Goal: Information Seeking & Learning: Find specific fact

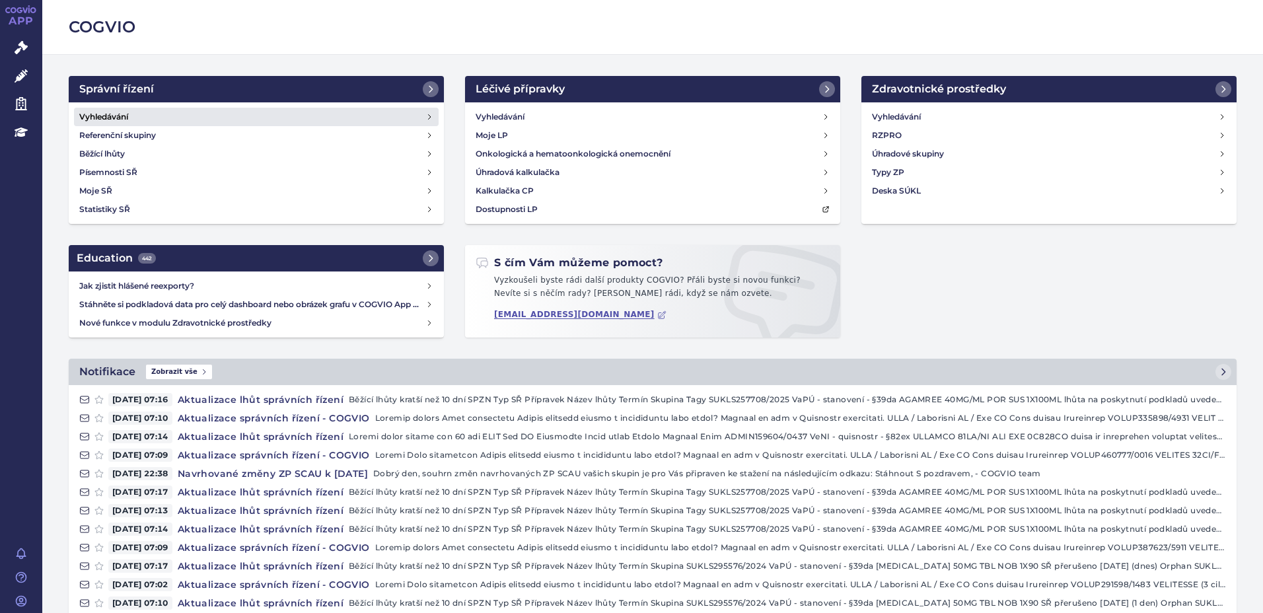
click at [112, 113] on h4 "Vyhledávání" at bounding box center [103, 116] width 49 height 13
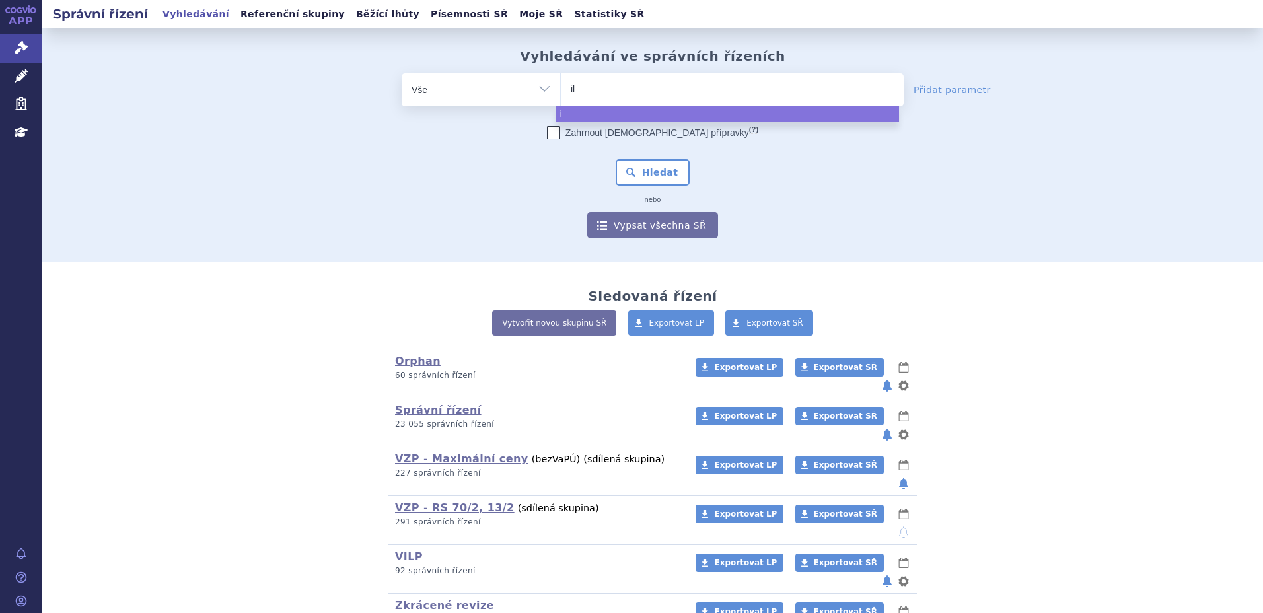
type input "ile"
type input "ilen"
type input "ileny"
type input "ilenya"
type input "ileny"
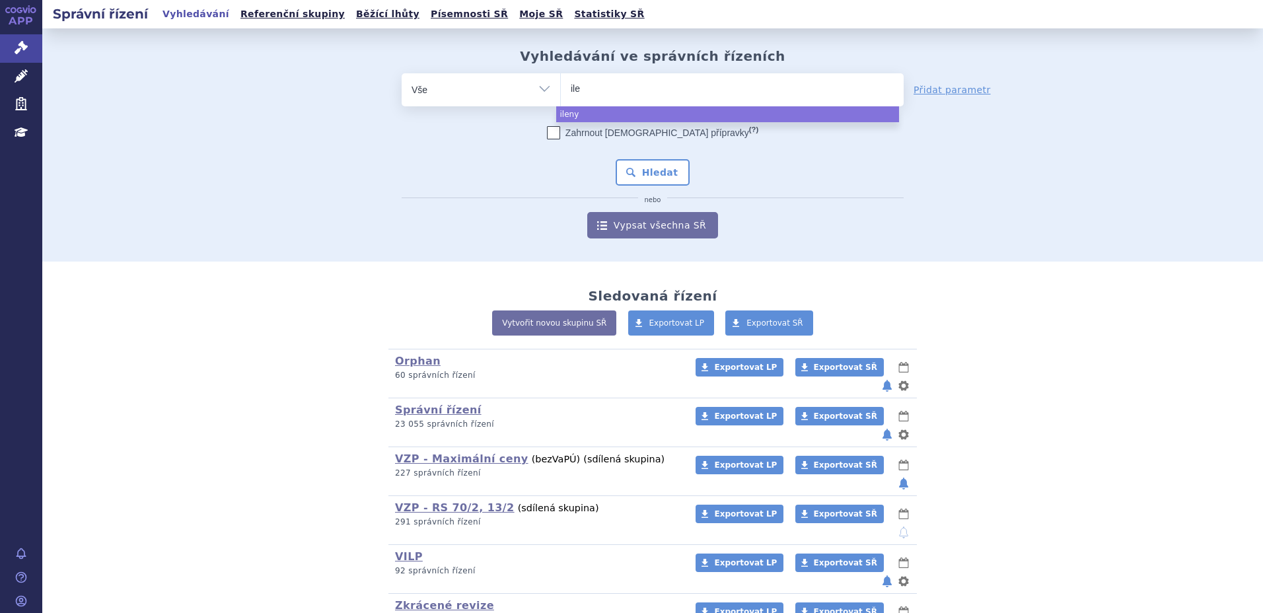
type input "il"
type input "i"
type input "gi"
type input "gile"
type input "gilen"
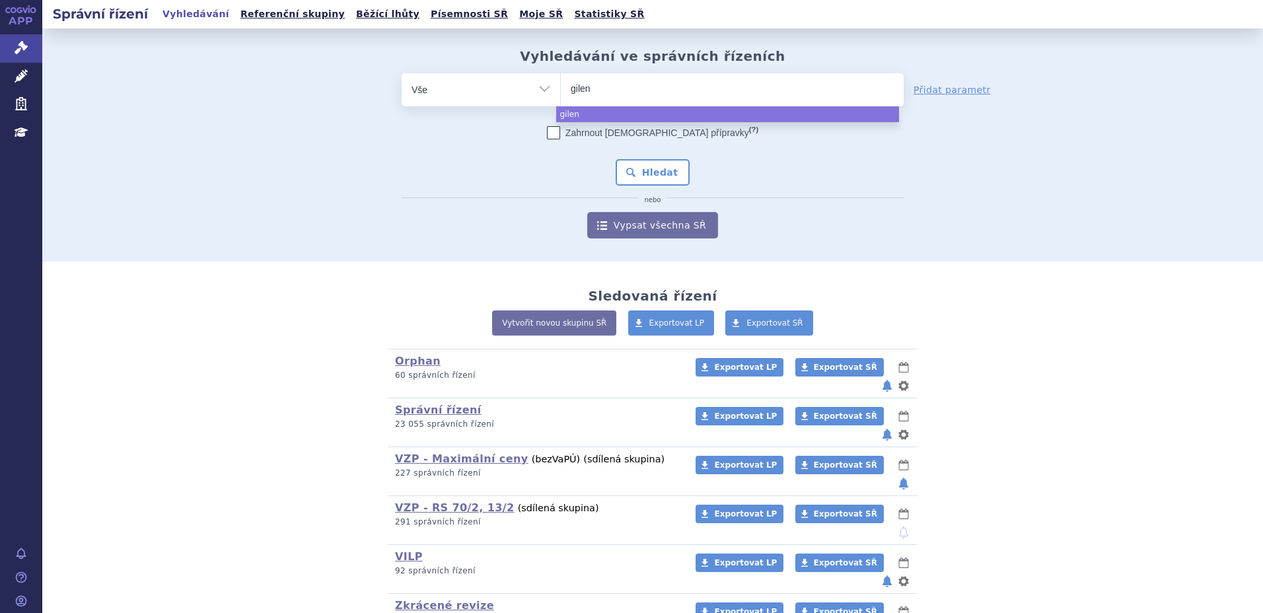
type input "gileny"
type input "gilenya"
select select "gilenya"
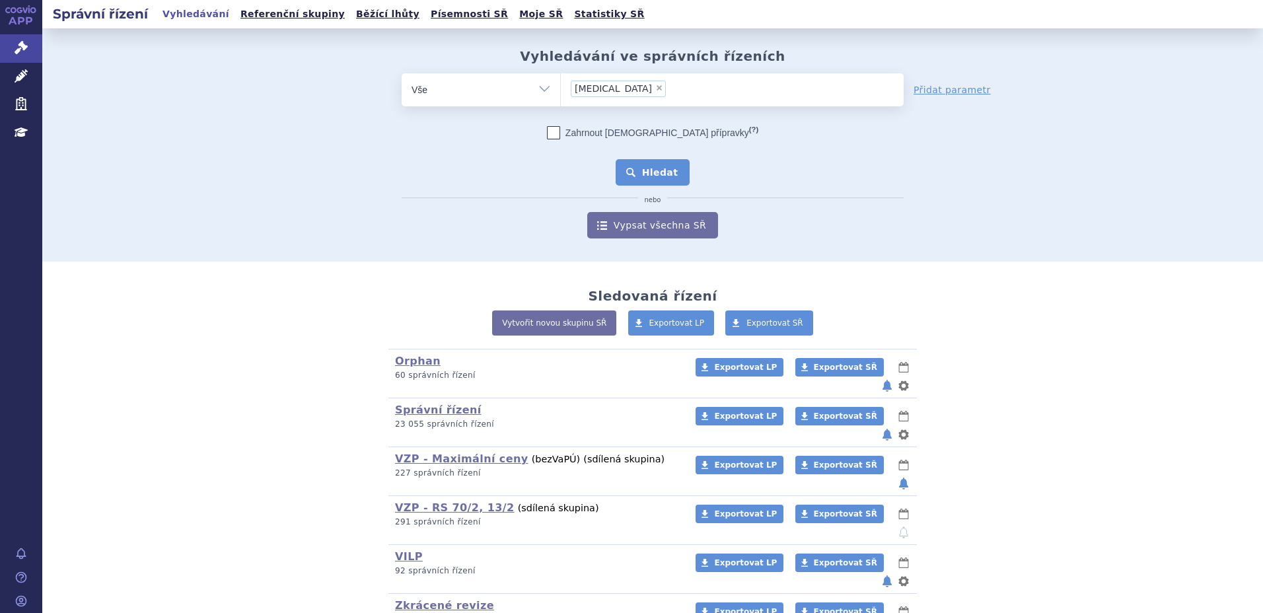
click at [652, 170] on button "Hledat" at bounding box center [653, 172] width 75 height 26
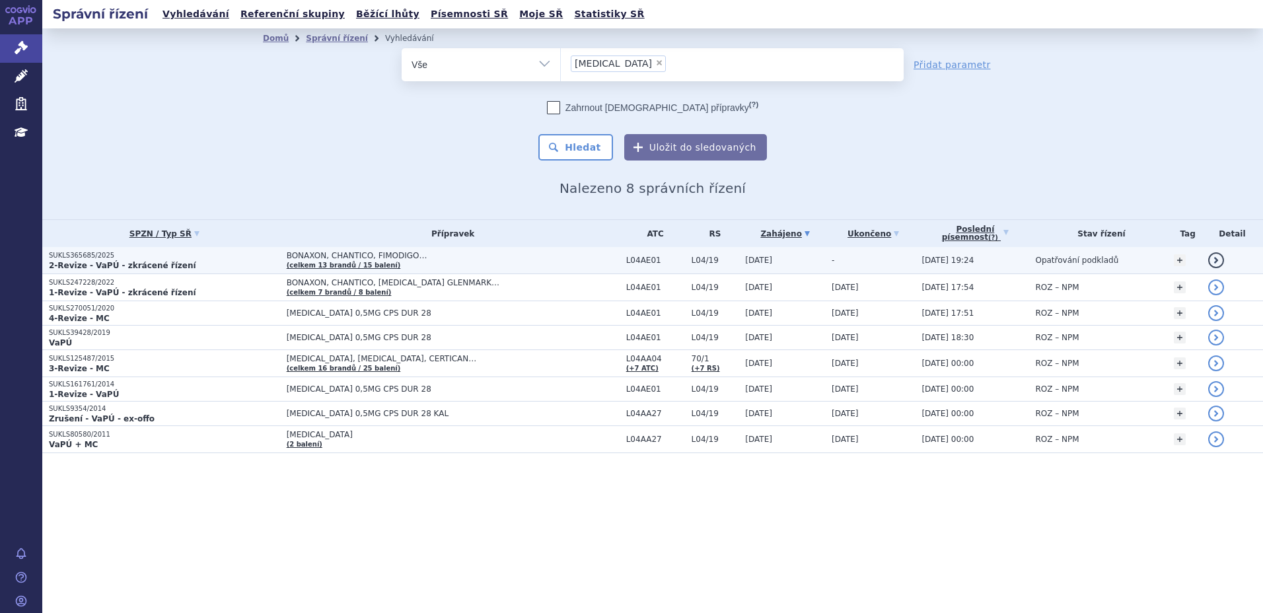
click at [130, 261] on strong "2-Revize - VaPÚ - zkrácené řízení" at bounding box center [122, 265] width 147 height 9
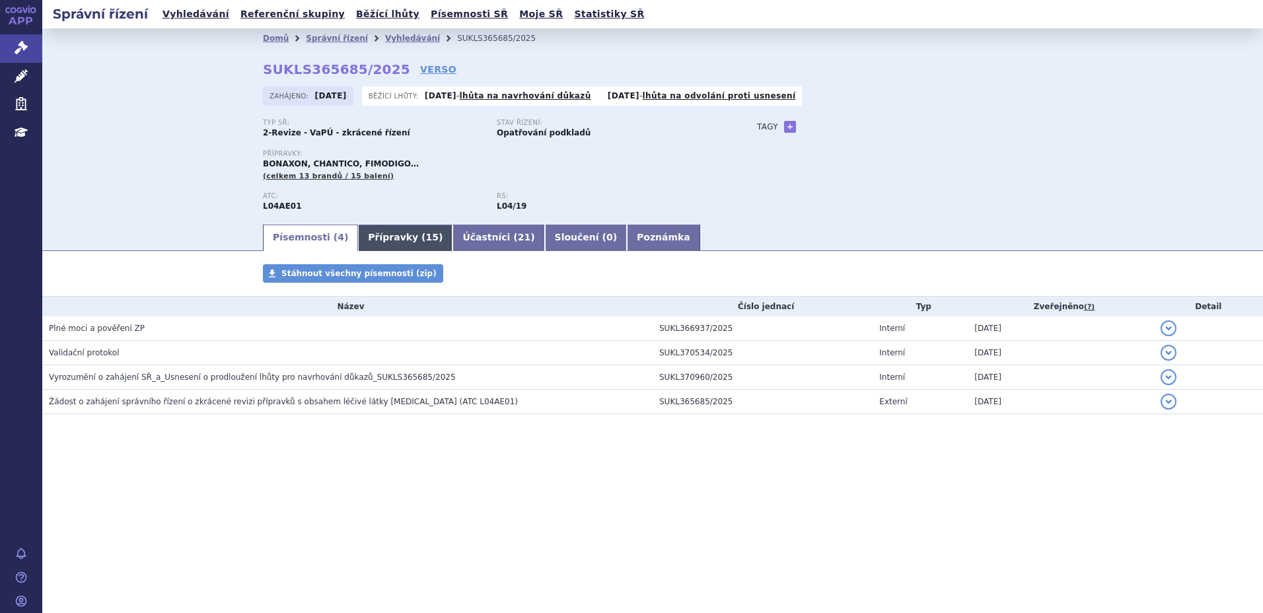
click at [400, 239] on link "Přípravky ( 15 )" at bounding box center [405, 238] width 94 height 26
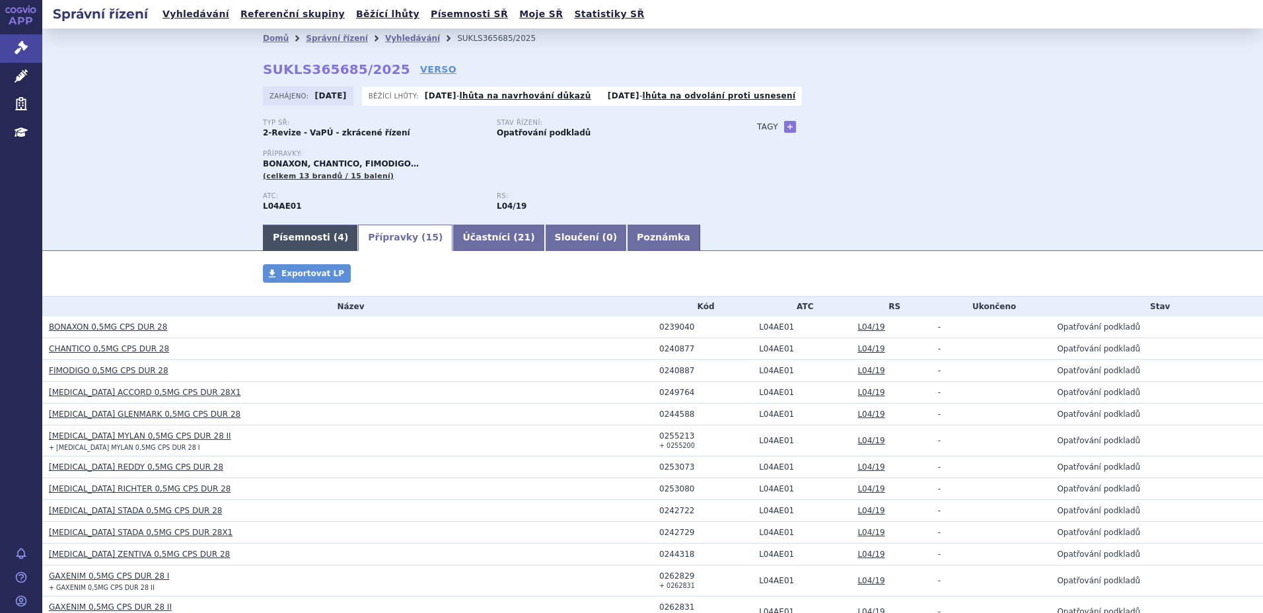
click at [299, 237] on link "Písemnosti ( 4 )" at bounding box center [310, 238] width 95 height 26
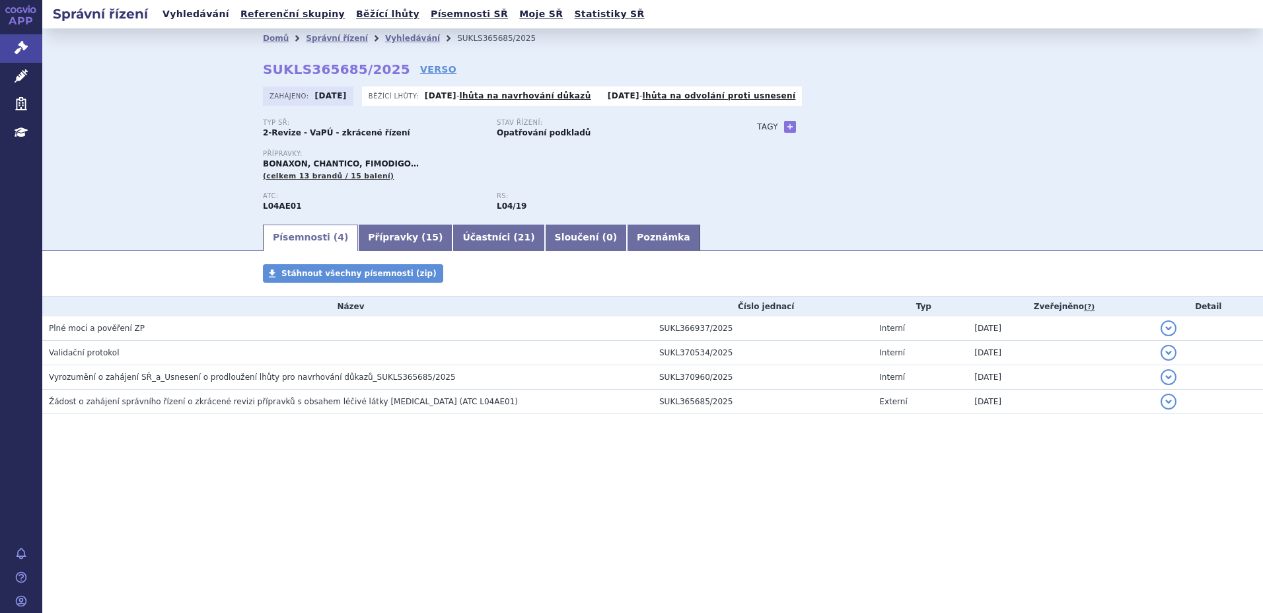
click at [195, 20] on link "Vyhledávání" at bounding box center [196, 14] width 75 height 18
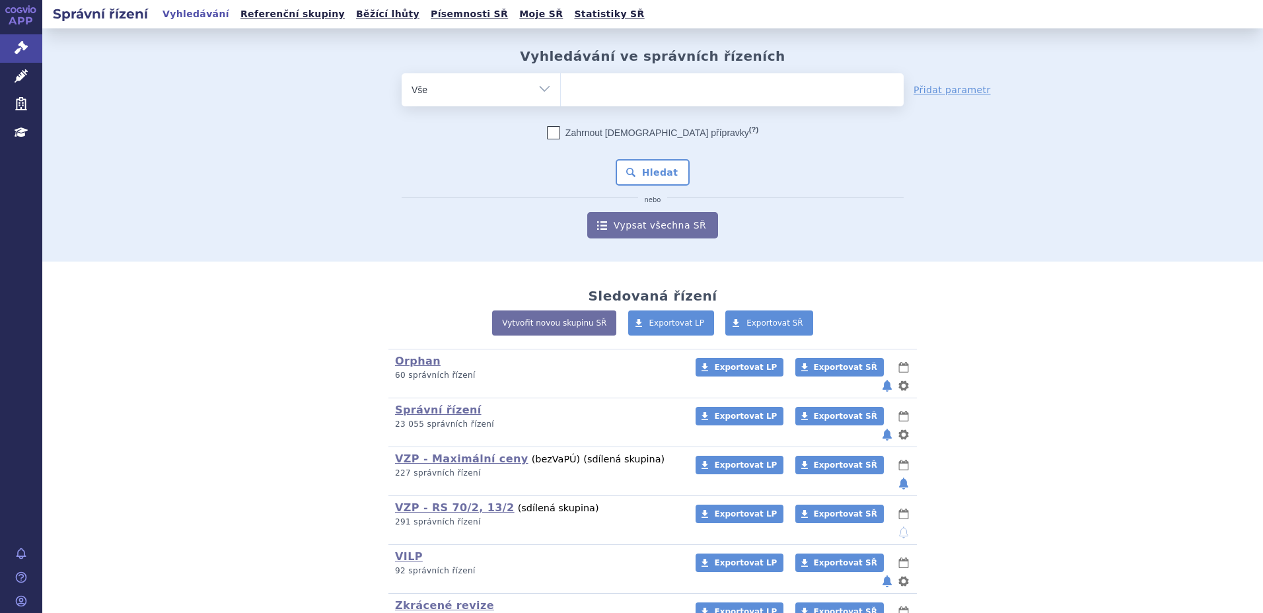
click at [655, 82] on ul at bounding box center [732, 87] width 343 height 28
click at [561, 82] on select at bounding box center [560, 89] width 1 height 33
type input "col"
type input "colu"
type input "colum"
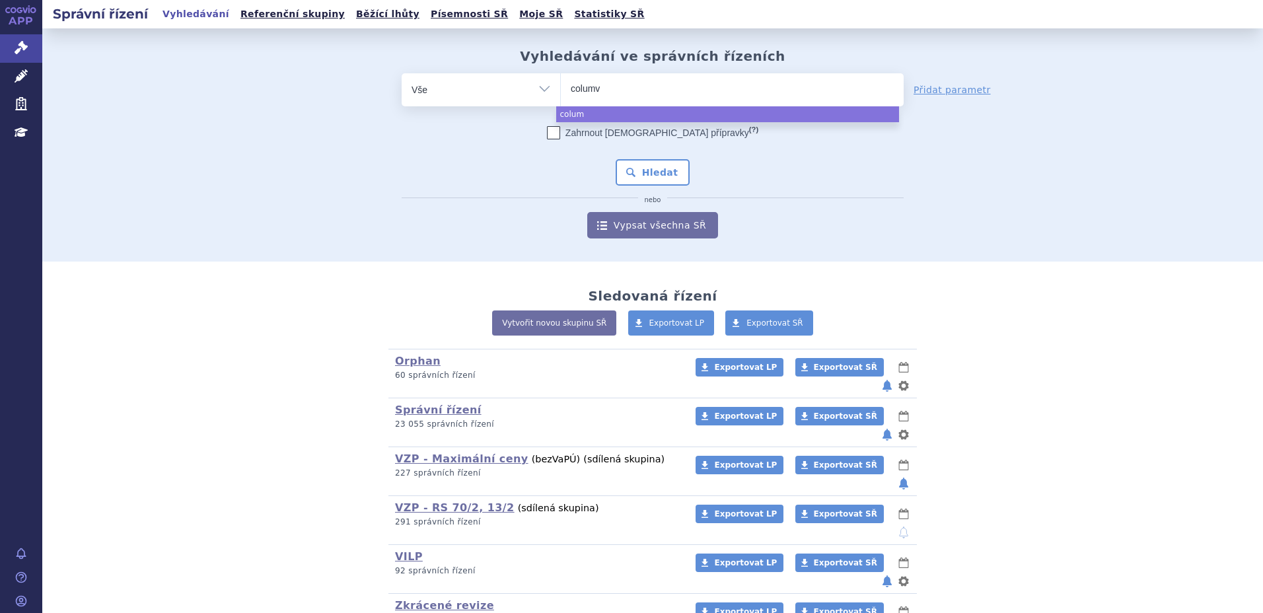
type input "columvi"
select select "columvi"
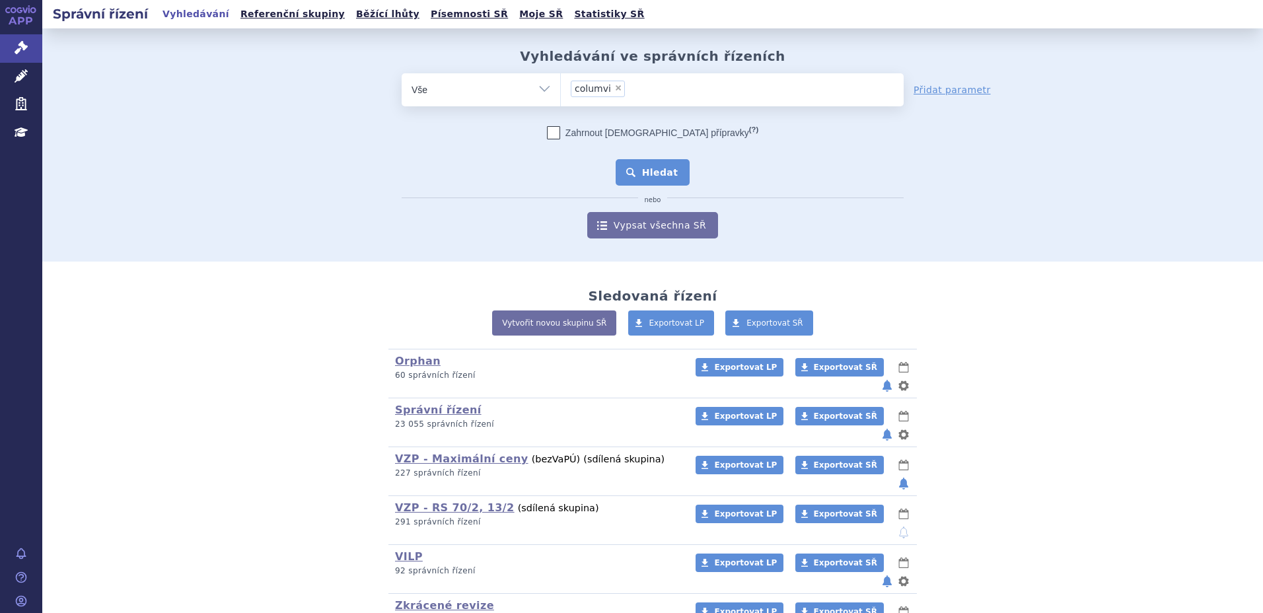
click at [652, 167] on button "Hledat" at bounding box center [653, 172] width 75 height 26
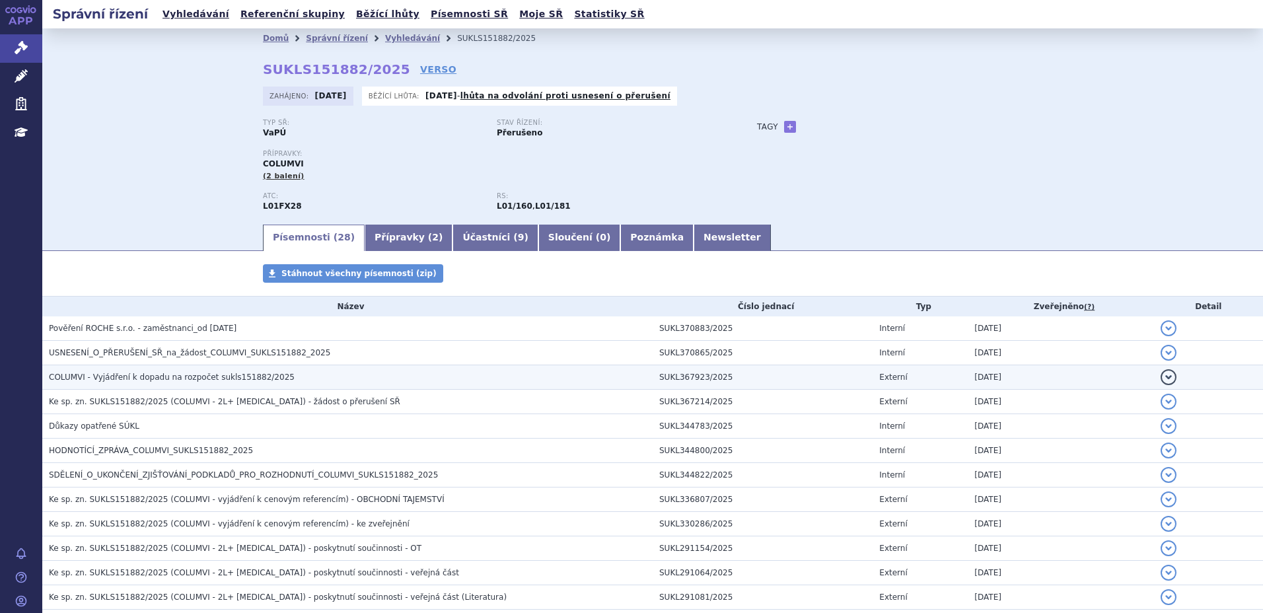
drag, startPoint x: 0, startPoint y: 0, endPoint x: 157, endPoint y: 375, distance: 406.7
click at [157, 375] on span "COLUMVI - Vyjádření k dopadu na rozpočet sukls151882/2025" at bounding box center [172, 377] width 246 height 9
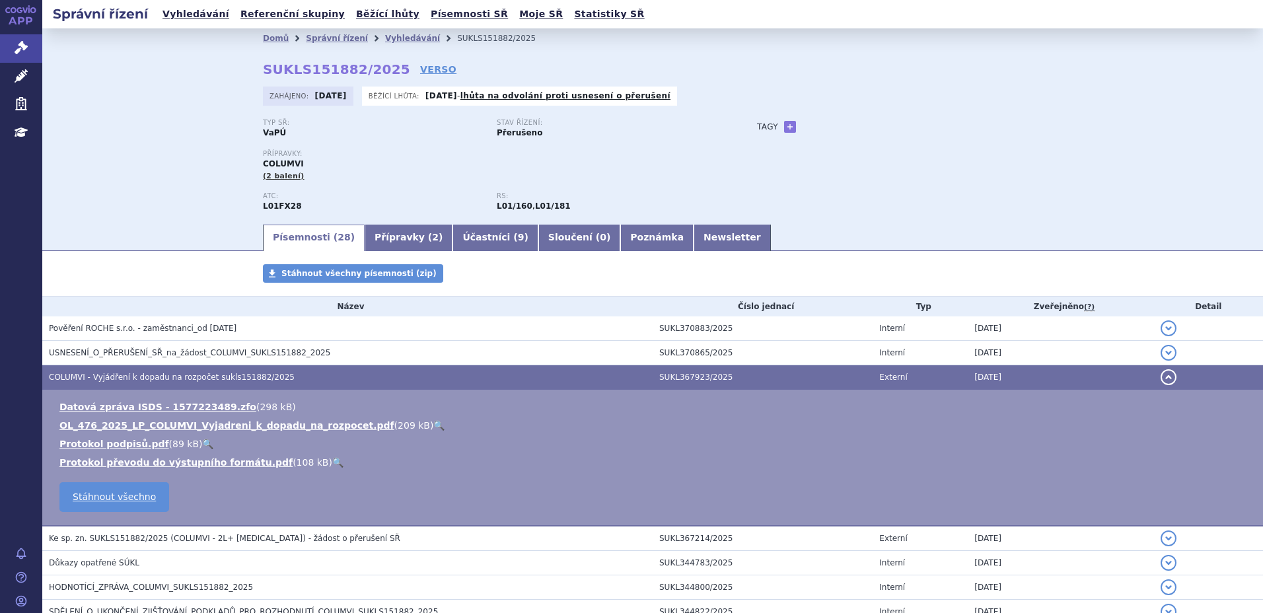
click at [433, 427] on link "🔍" at bounding box center [438, 425] width 11 height 11
